Goal: Find specific page/section: Find specific page/section

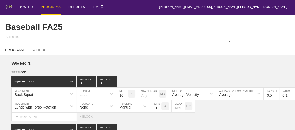
click at [47, 6] on div "PROGRAMS" at bounding box center [51, 7] width 20 height 15
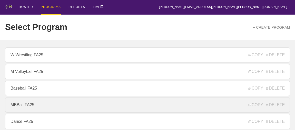
scroll to position [70, 0]
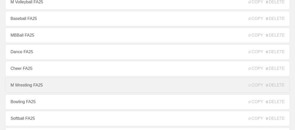
click at [30, 85] on link "M Wrestling FA25" at bounding box center [147, 85] width 284 height 15
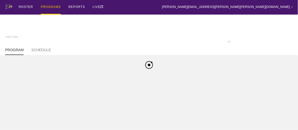
type textarea "x"
type input "M Wrestling FA25"
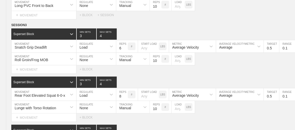
scroll to position [1050, 0]
